Goal: Task Accomplishment & Management: Use online tool/utility

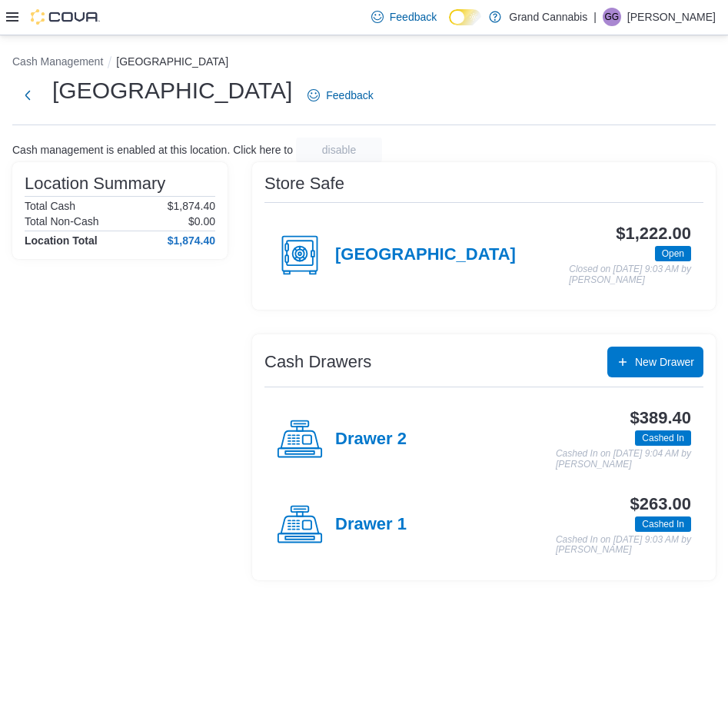
click at [10, 15] on icon at bounding box center [12, 17] width 12 height 12
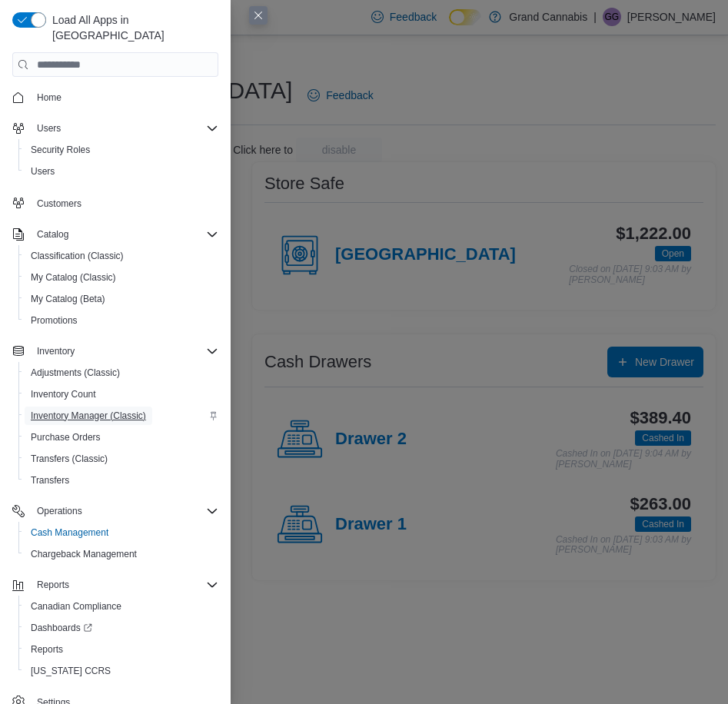
click at [96, 410] on span "Inventory Manager (Classic)" at bounding box center [88, 416] width 115 height 12
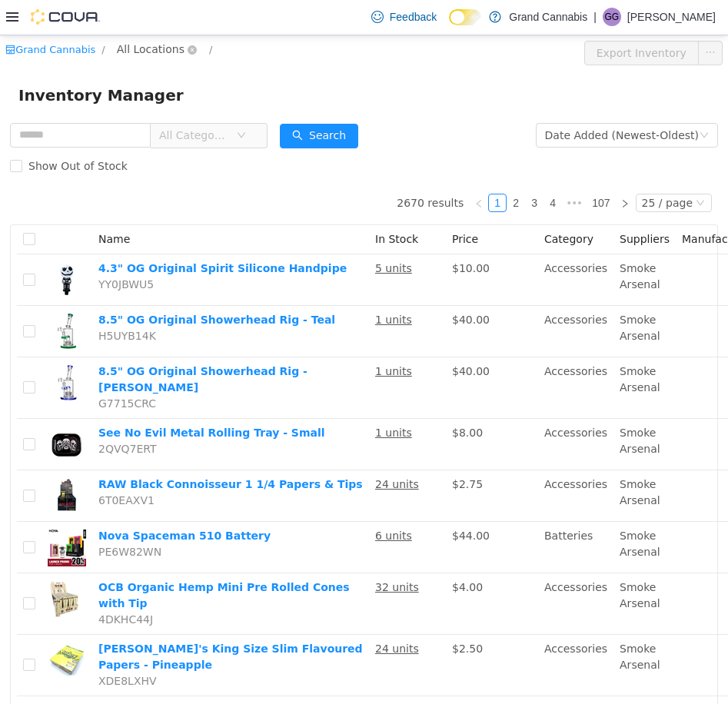
click at [162, 45] on span "All Locations" at bounding box center [151, 48] width 68 height 17
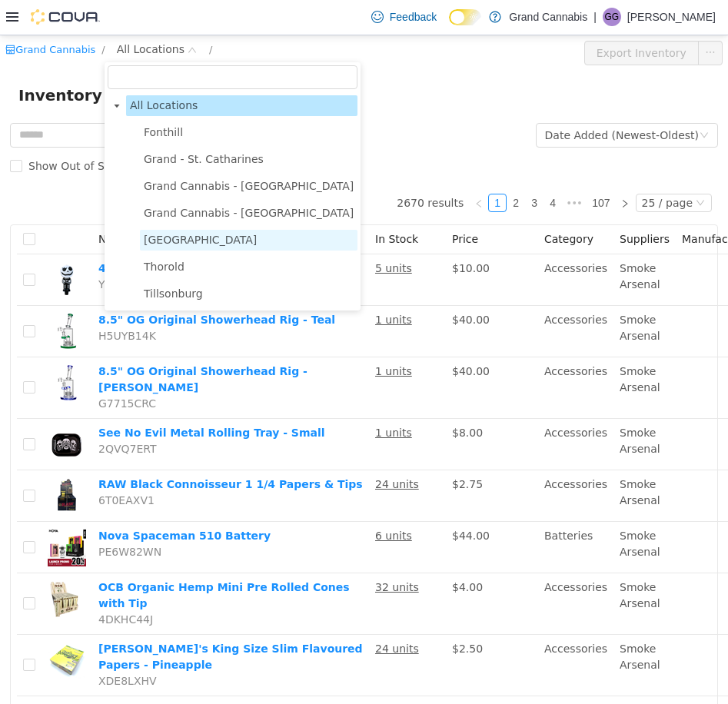
click at [197, 238] on span "[GEOGRAPHIC_DATA]" at bounding box center [249, 239] width 218 height 21
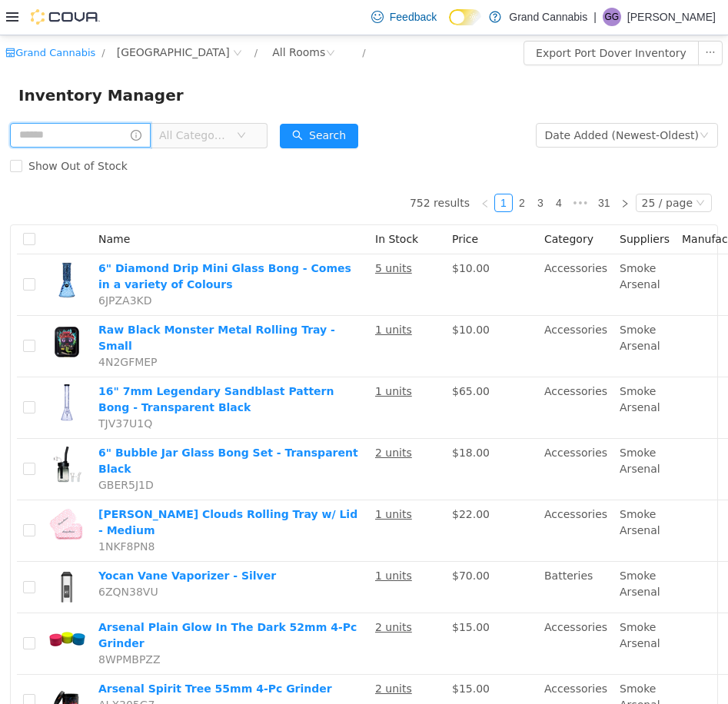
click at [117, 136] on input "text" at bounding box center [80, 134] width 141 height 25
type input "*****"
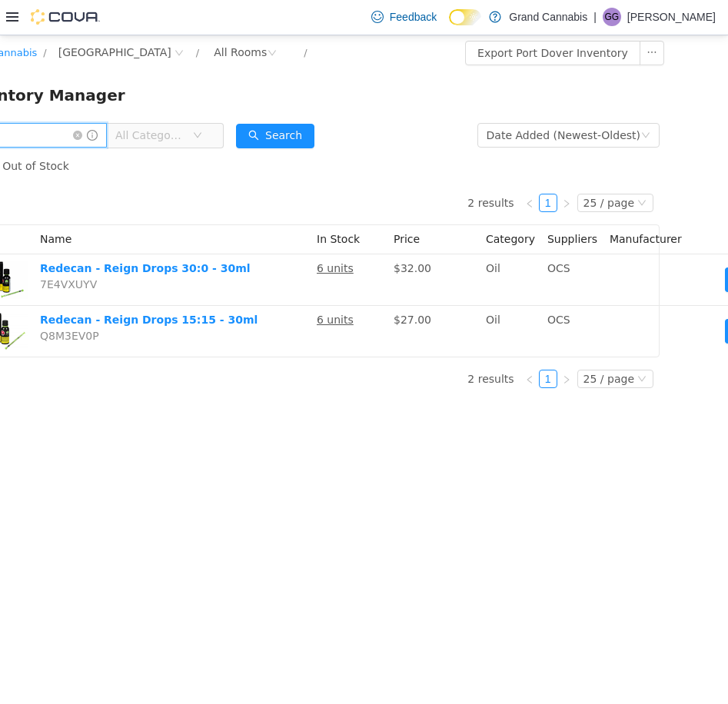
scroll to position [0, 73]
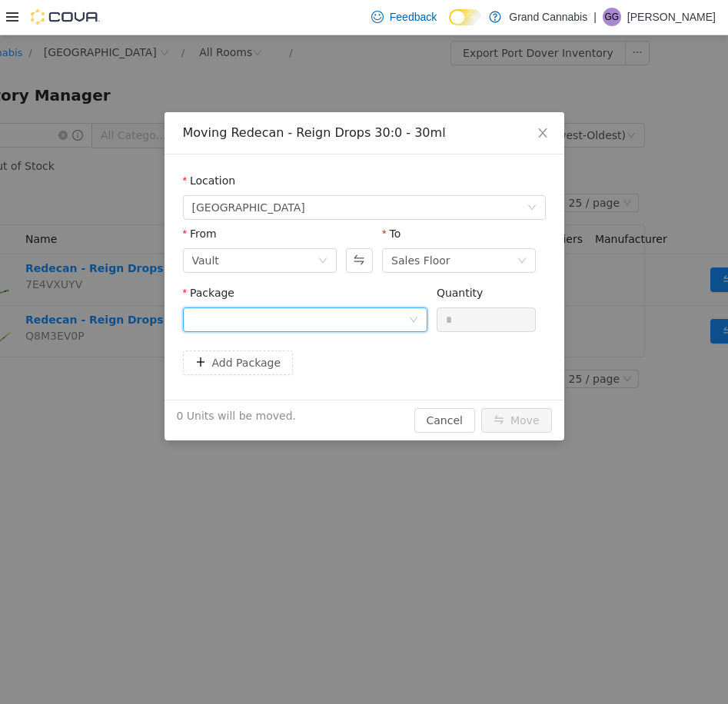
click at [397, 321] on div at bounding box center [300, 318] width 216 height 23
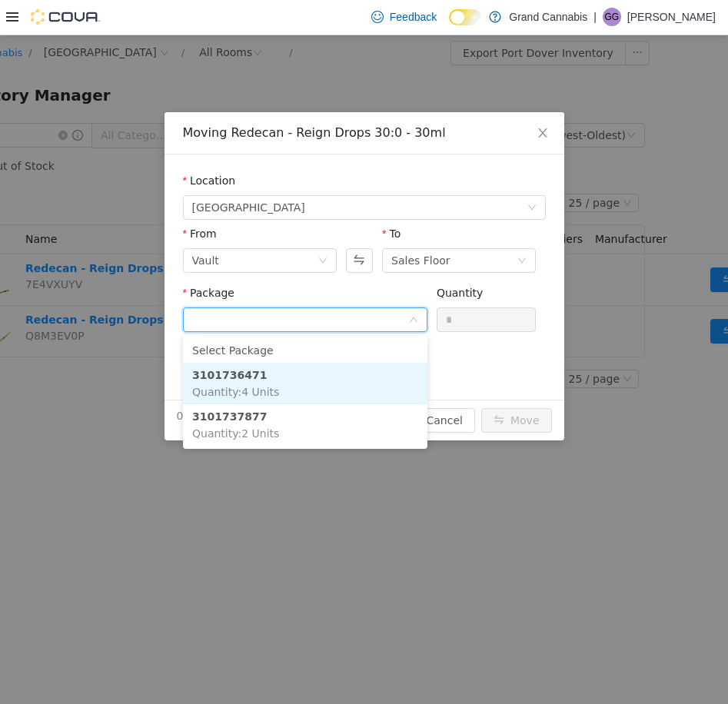
click at [321, 390] on li "3101736471 Quantity : 4 Units" at bounding box center [305, 383] width 244 height 42
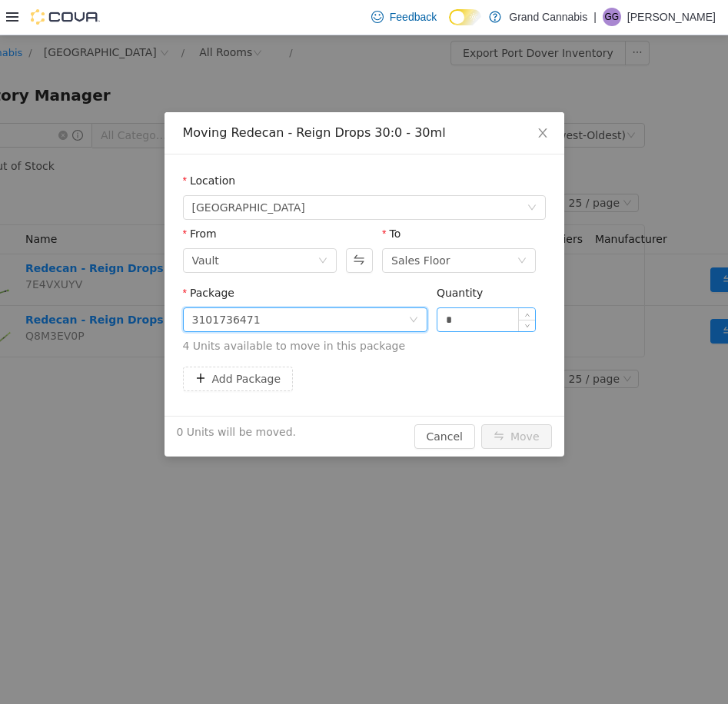
click at [473, 310] on input "*" at bounding box center [486, 318] width 98 height 23
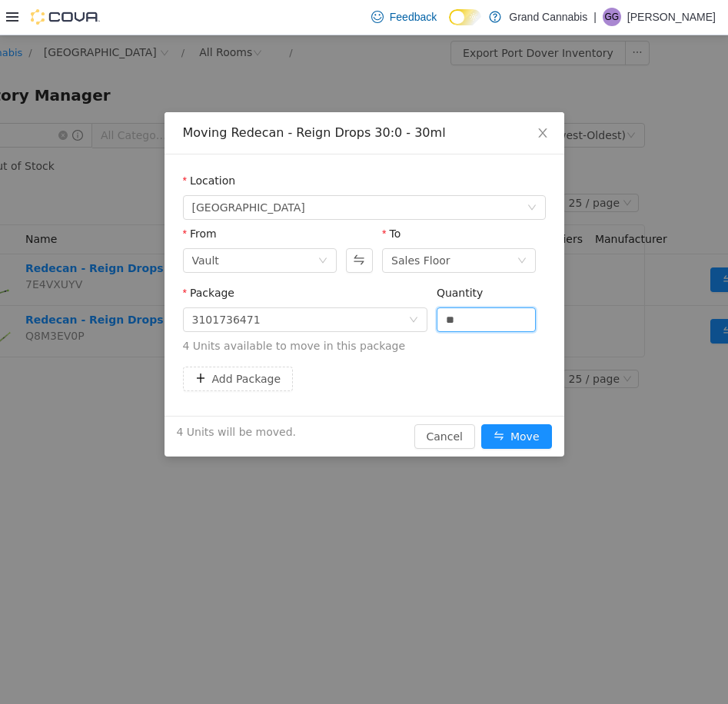
type input "*"
click at [460, 348] on span "4 Units available to move in this package" at bounding box center [364, 345] width 363 height 16
click at [508, 434] on button "Move" at bounding box center [516, 436] width 71 height 25
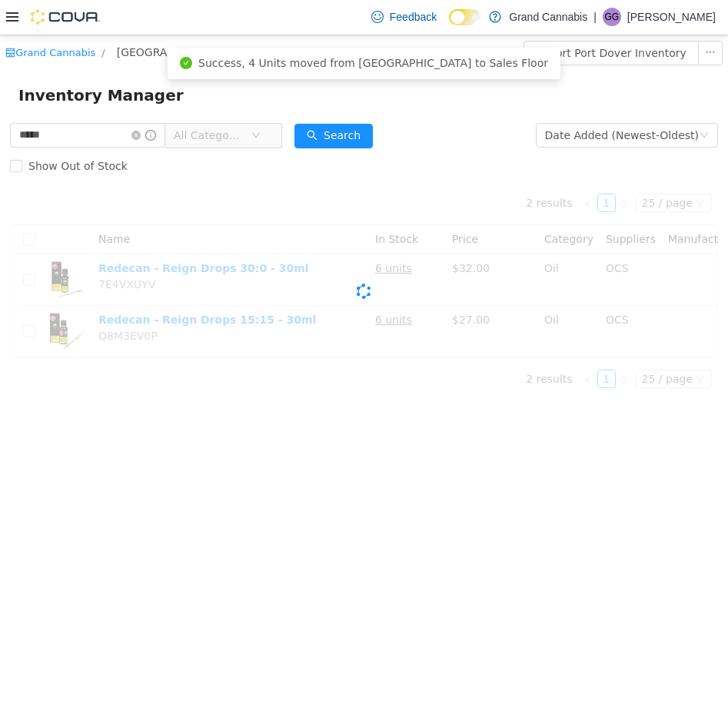
scroll to position [0, 0]
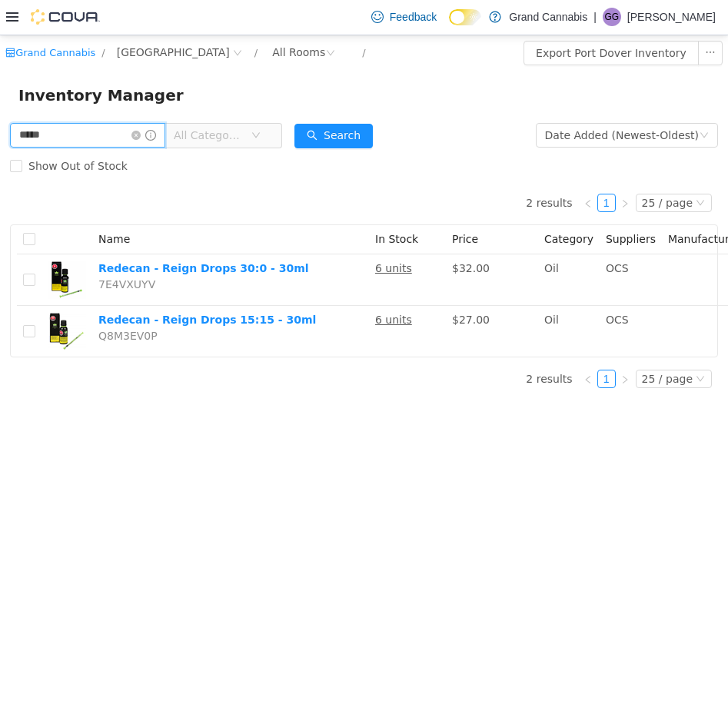
click at [101, 140] on input "*****" at bounding box center [87, 134] width 155 height 25
type input "*"
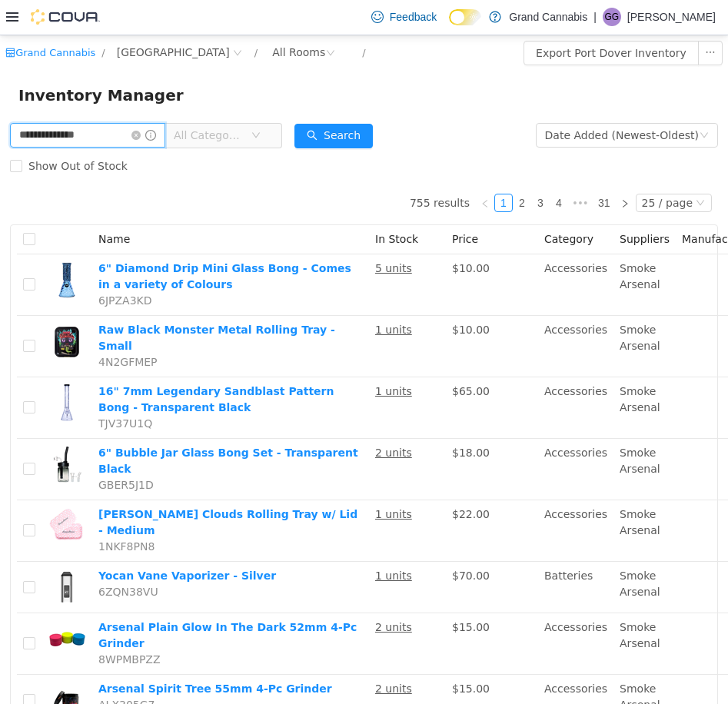
type input "**********"
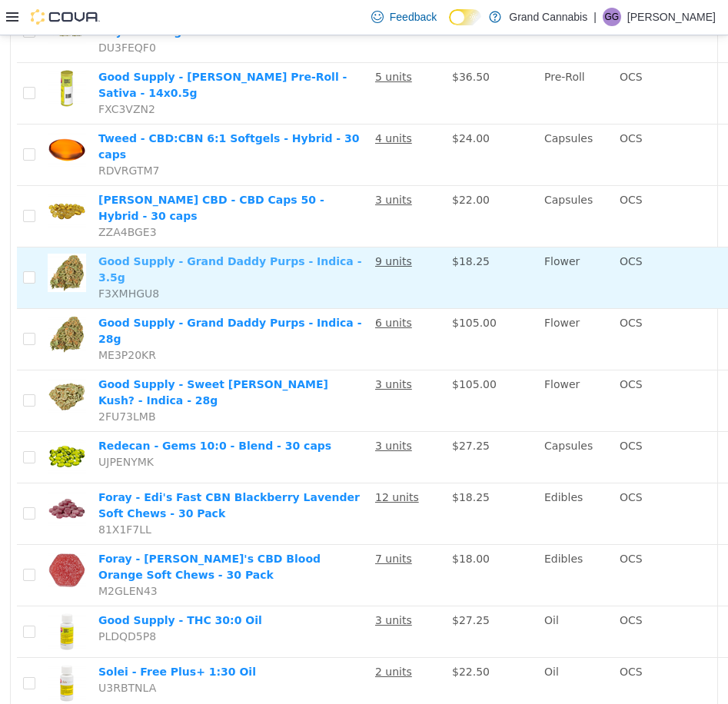
scroll to position [953, 0]
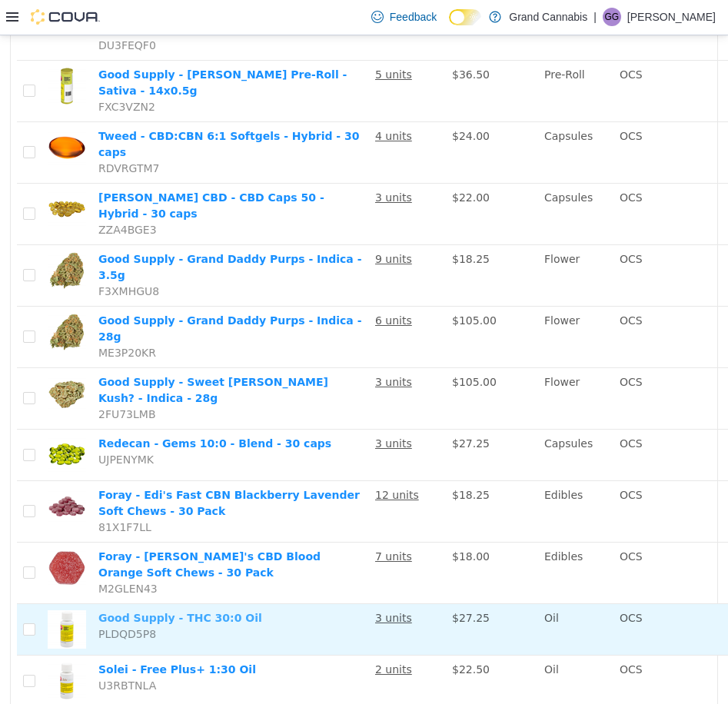
click at [207, 611] on link "Good Supply - THC 30:0 Oil" at bounding box center [180, 617] width 164 height 12
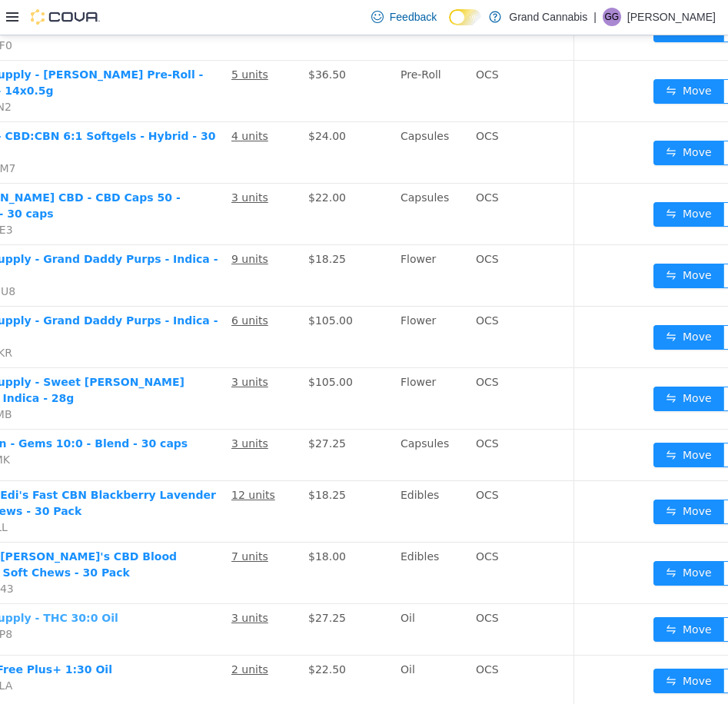
scroll to position [953, 171]
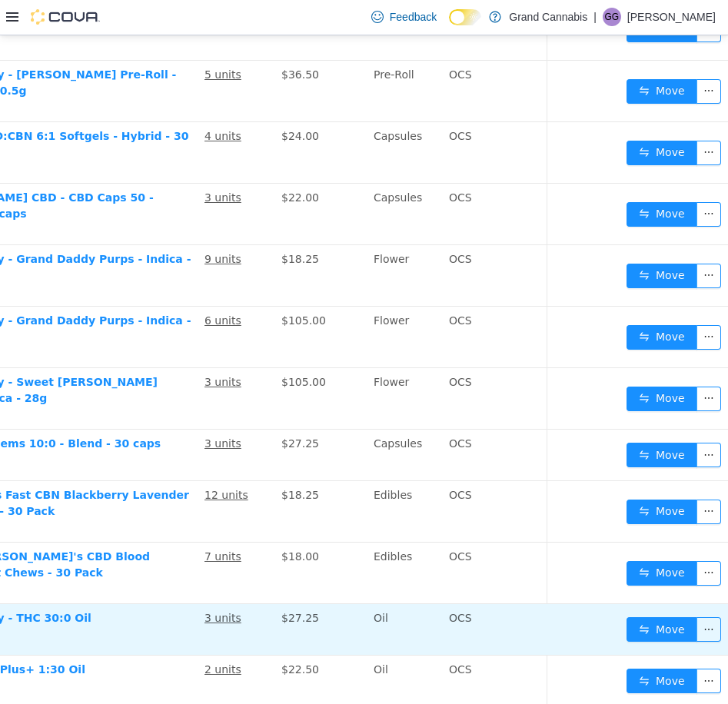
click at [620, 603] on td "Move" at bounding box center [675, 629] width 111 height 52
click at [636, 616] on button "Move" at bounding box center [661, 628] width 71 height 25
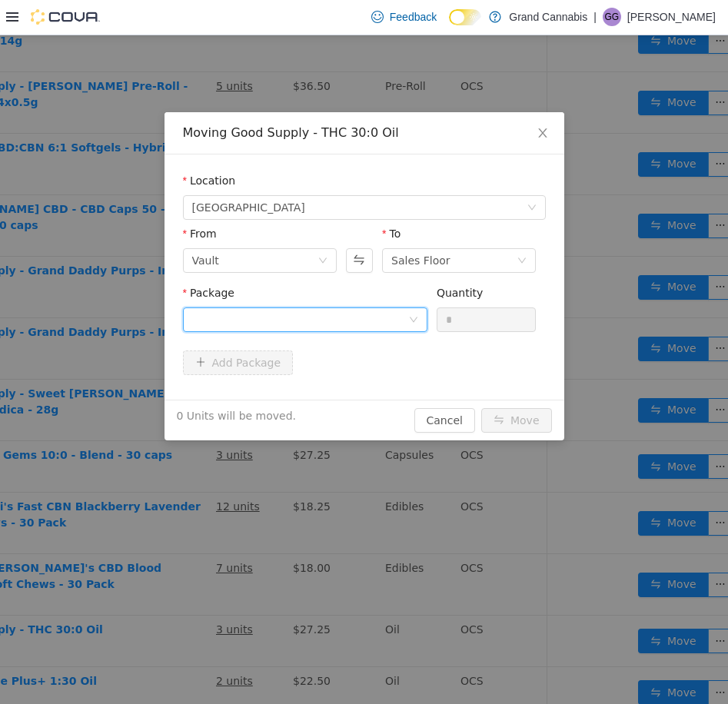
click at [387, 326] on div at bounding box center [300, 318] width 216 height 23
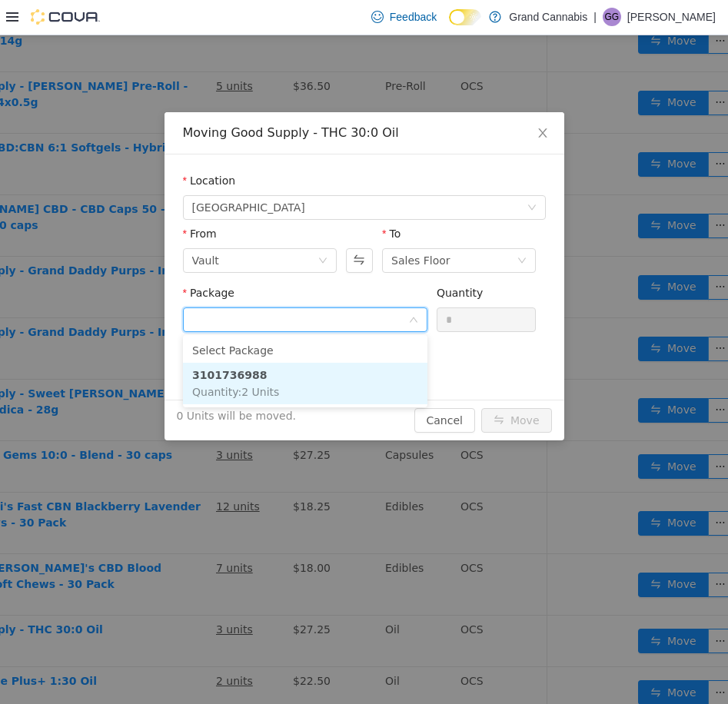
click at [325, 386] on li "3101736988 Quantity : 2 Units" at bounding box center [305, 383] width 244 height 42
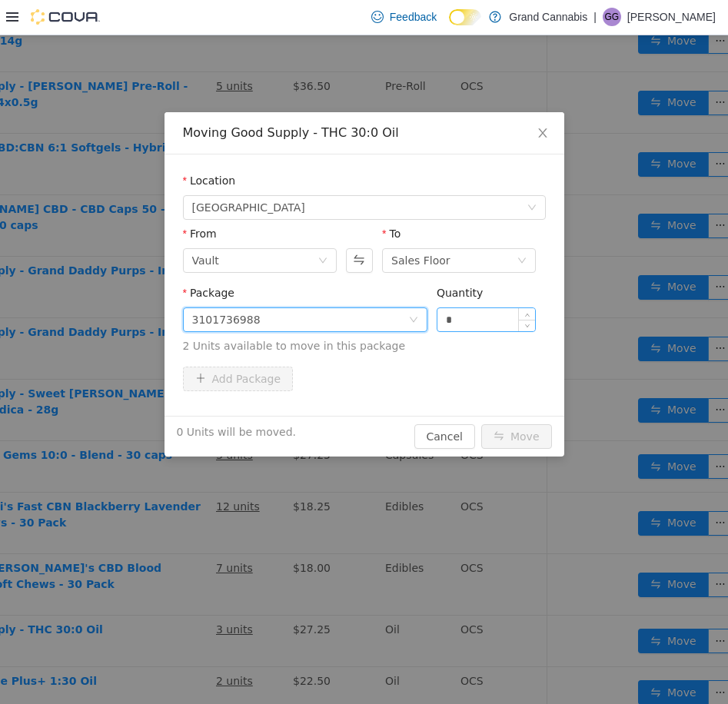
click at [510, 314] on input "*" at bounding box center [486, 318] width 98 height 23
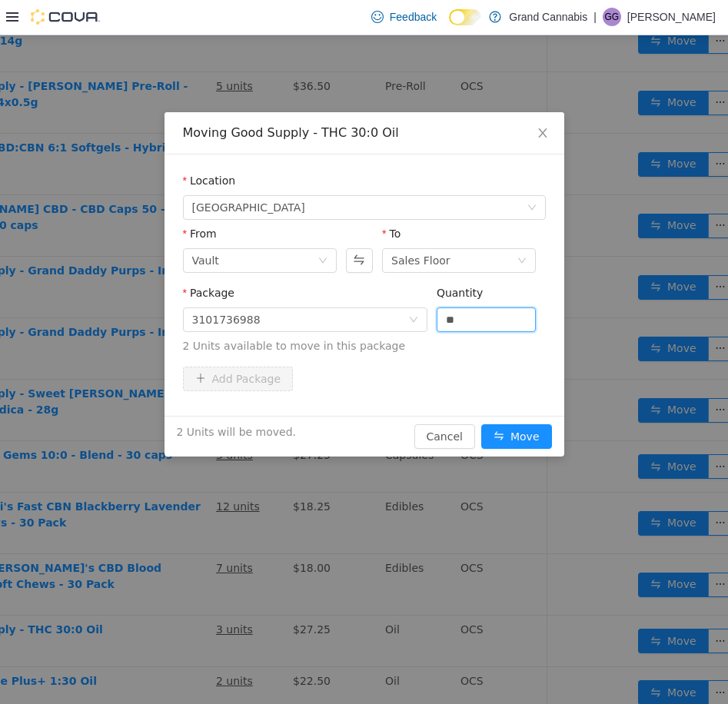
type input "*"
drag, startPoint x: 473, startPoint y: 384, endPoint x: 508, endPoint y: 420, distance: 50.6
click at [474, 385] on div "Add Package" at bounding box center [364, 378] width 363 height 25
click at [506, 429] on button "Move" at bounding box center [516, 436] width 71 height 25
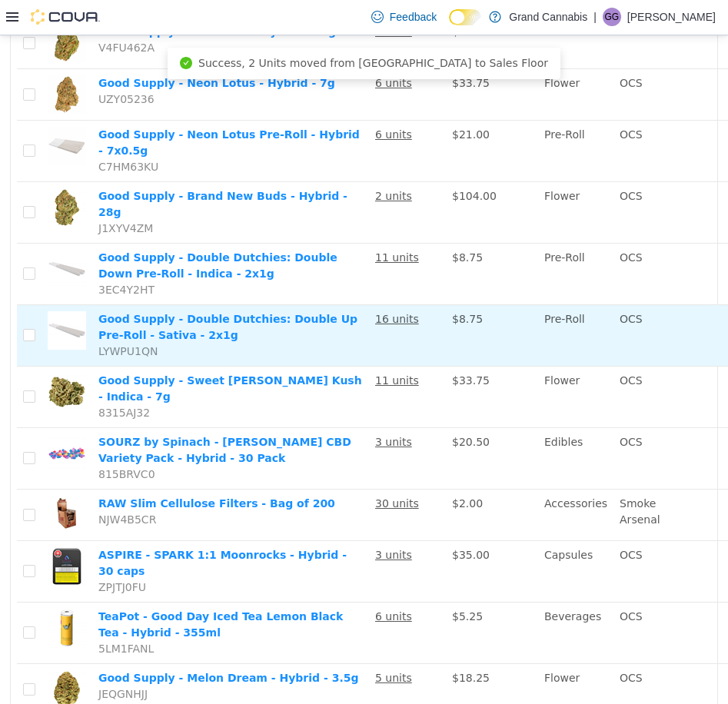
scroll to position [0, 0]
